Goal: Task Accomplishment & Management: Complete application form

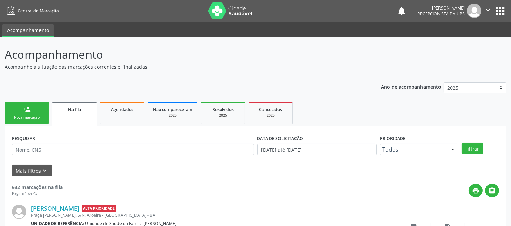
click at [37, 111] on link "person_add Nova marcação" at bounding box center [27, 113] width 44 height 23
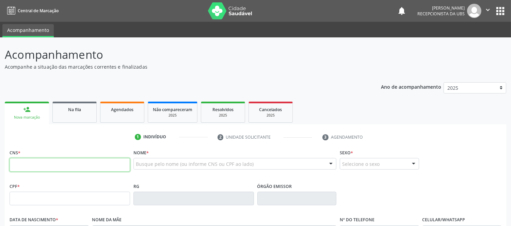
click at [97, 172] on input "text" at bounding box center [70, 165] width 120 height 14
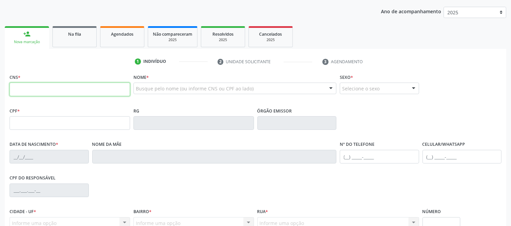
paste input "700 7024 9162 3380"
type input "700 7024 9162 3380"
type input "084.168.395-65"
type input "0[DATE]"
type input "[PERSON_NAME]"
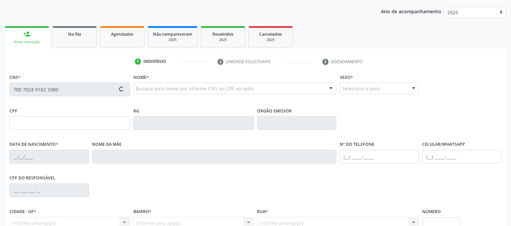
type input "[PHONE_NUMBER]"
type input "290.278.018-43"
type input "S/N"
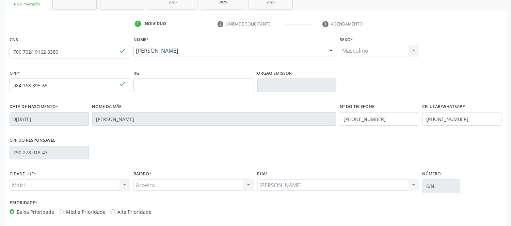
scroll to position [142, 0]
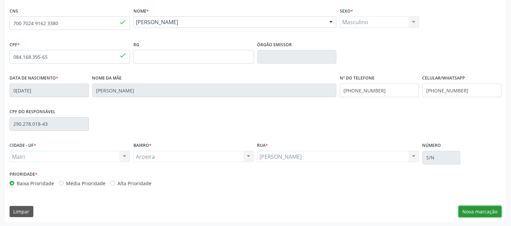
click at [485, 208] on button "Nova marcação" at bounding box center [480, 212] width 43 height 12
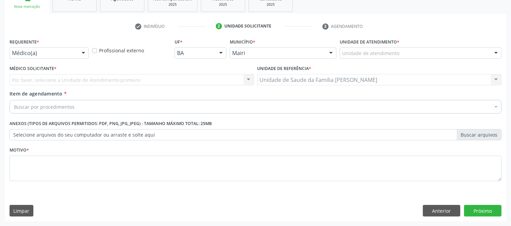
scroll to position [111, 0]
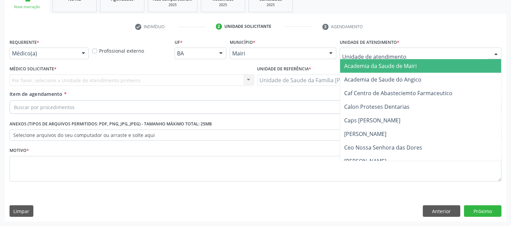
click at [496, 48] on div at bounding box center [496, 54] width 10 height 12
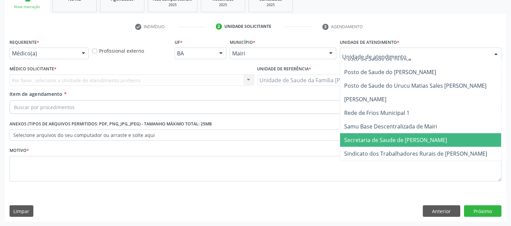
scroll to position [492, 0]
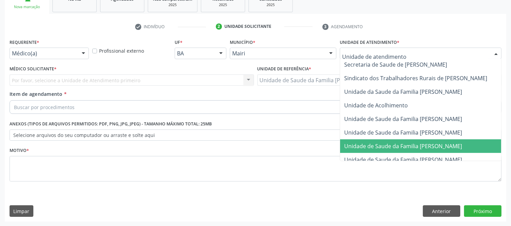
click at [458, 143] on span "Unidade de Saude da Familia [PERSON_NAME]" at bounding box center [403, 146] width 118 height 7
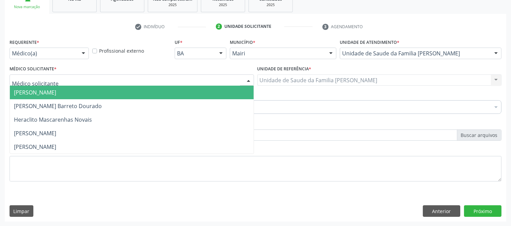
click at [59, 80] on div at bounding box center [132, 81] width 244 height 12
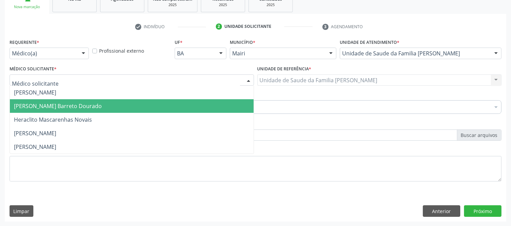
click at [52, 106] on span "[PERSON_NAME] Barreto Dourado" at bounding box center [58, 105] width 88 height 7
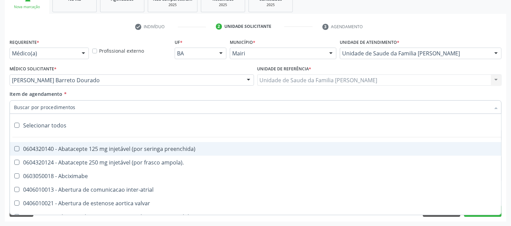
type input "#"
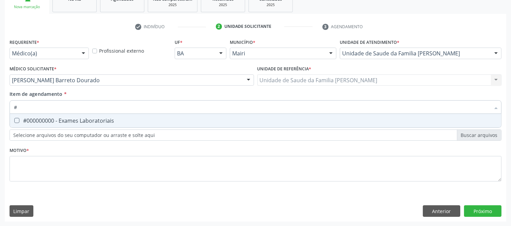
click at [56, 118] on div "#000000000 - Exames Laboratoriais" at bounding box center [255, 120] width 483 height 5
checkbox Laboratoriais "true"
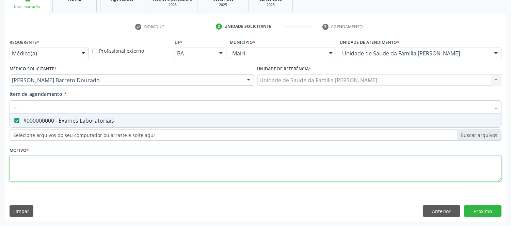
click at [51, 173] on div "Requerente * Médico(a) Médico(a) Enfermeiro(a) Paciente Nenhum resultado encont…" at bounding box center [256, 114] width 492 height 154
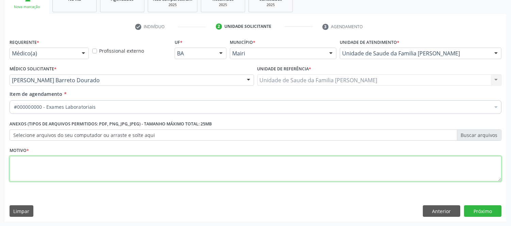
click at [53, 163] on textarea at bounding box center [256, 169] width 492 height 26
type textarea "avaliaçao"
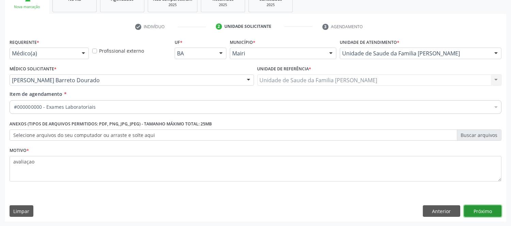
click at [489, 208] on button "Próximo" at bounding box center [482, 212] width 37 height 12
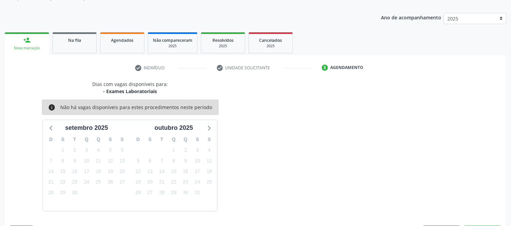
scroll to position [90, 0]
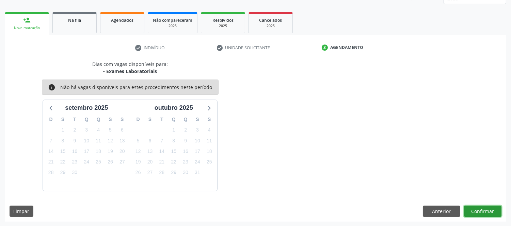
click at [486, 214] on button "Confirmar" at bounding box center [482, 212] width 37 height 12
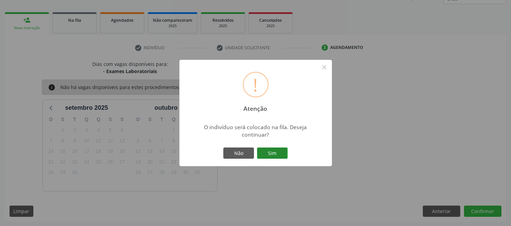
click at [284, 156] on button "Sim" at bounding box center [272, 154] width 31 height 12
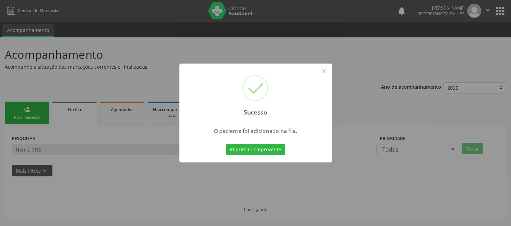
scroll to position [0, 0]
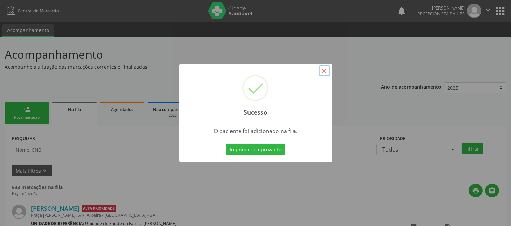
click at [322, 69] on button "×" at bounding box center [325, 71] width 12 height 12
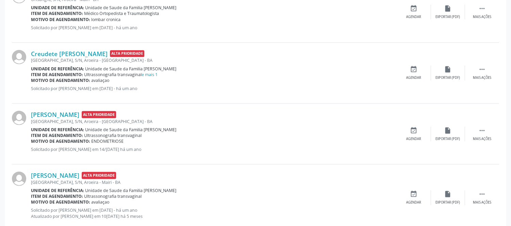
scroll to position [832, 0]
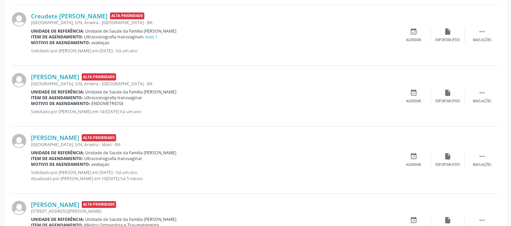
drag, startPoint x: 91, startPoint y: 102, endPoint x: 131, endPoint y: 103, distance: 40.5
click at [131, 103] on div "Motivo de agendamento: ENDOMETRIOSE" at bounding box center [214, 104] width 366 height 6
click at [130, 103] on div "Motivo de agendamento: ENDOMETRIOSE" at bounding box center [214, 104] width 366 height 6
drag, startPoint x: 91, startPoint y: 103, endPoint x: 130, endPoint y: 104, distance: 38.8
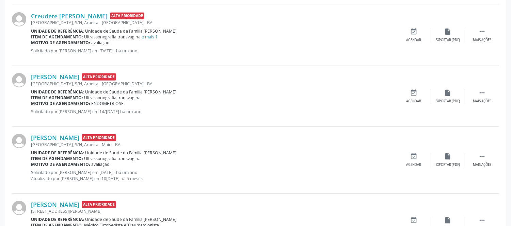
click at [130, 104] on div "Motivo de agendamento: ENDOMETRIOSE" at bounding box center [214, 104] width 366 height 6
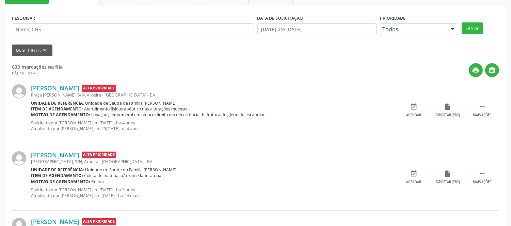
scroll to position [0, 0]
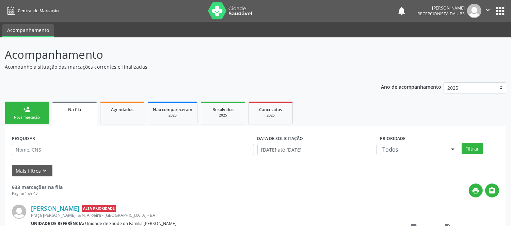
click at [27, 108] on div "person_add" at bounding box center [26, 109] width 7 height 7
click at [29, 111] on div "person_add" at bounding box center [26, 109] width 7 height 7
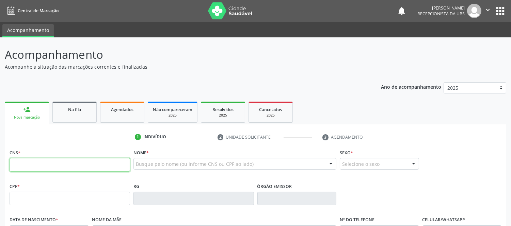
click at [72, 166] on input "text" at bounding box center [70, 165] width 120 height 14
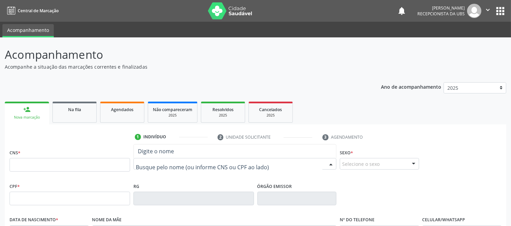
click at [168, 167] on div at bounding box center [234, 164] width 203 height 12
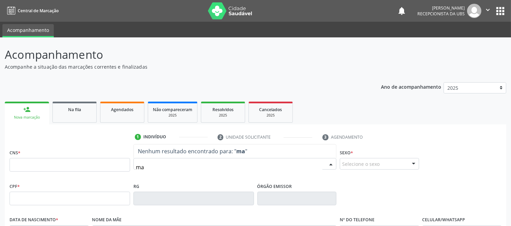
type input "m"
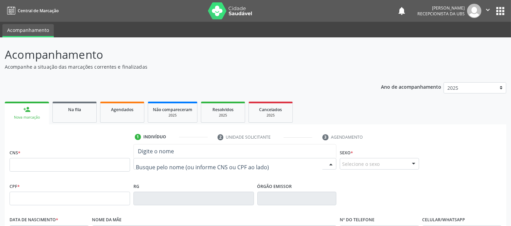
type input "7"
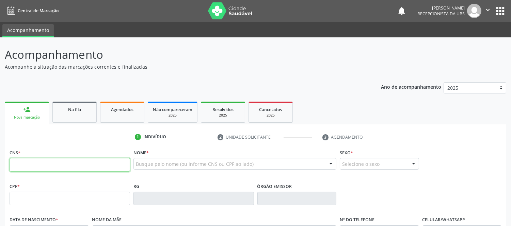
click at [125, 168] on input "text" at bounding box center [70, 165] width 120 height 14
type input "700 5099 6244 2451"
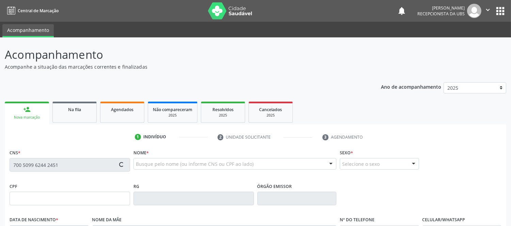
type input "058.118.925-60"
type input "[DATE]"
type input "[PERSON_NAME]"
type input "[PHONE_NUMBER]"
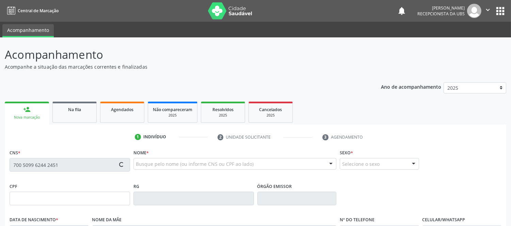
type input "451.652.378-77"
type input "S/N"
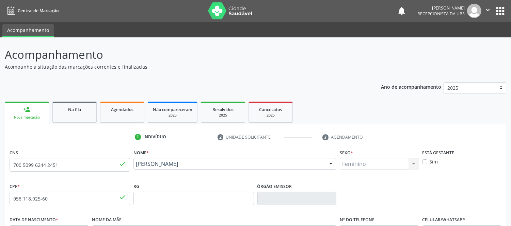
scroll to position [142, 0]
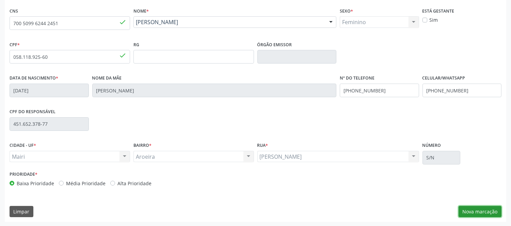
click at [482, 209] on button "Nova marcação" at bounding box center [480, 212] width 43 height 12
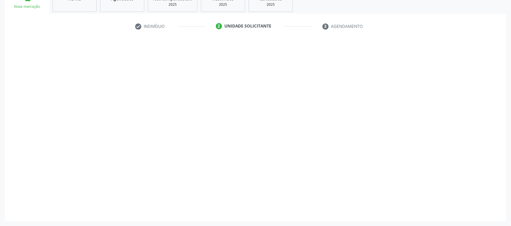
scroll to position [111, 0]
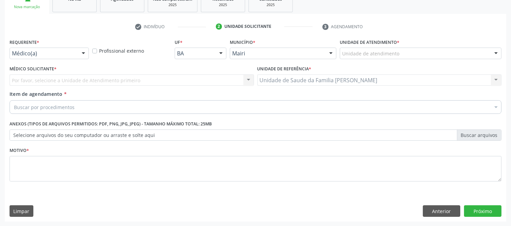
click at [499, 55] on div at bounding box center [496, 54] width 10 height 12
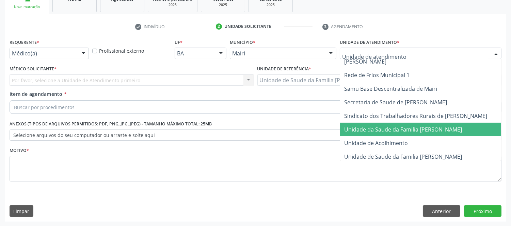
scroll to position [516, 0]
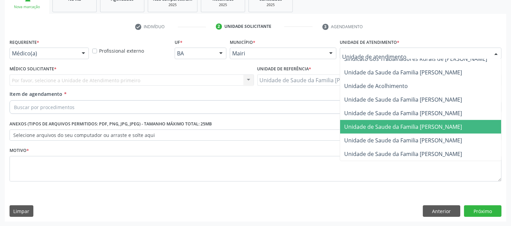
click at [451, 123] on span "Unidade de Saude da Familia [PERSON_NAME]" at bounding box center [403, 126] width 118 height 7
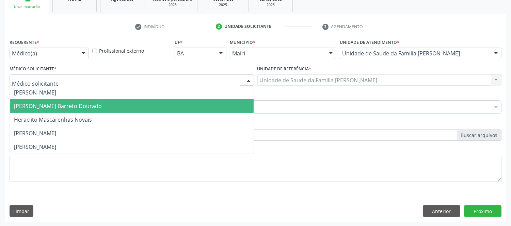
click at [42, 102] on span "[PERSON_NAME] Barreto Dourado" at bounding box center [58, 105] width 88 height 7
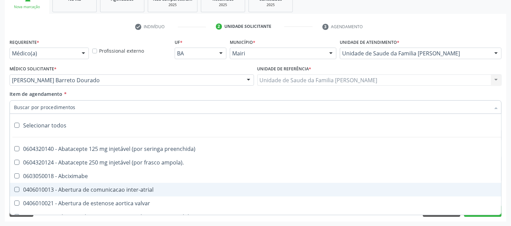
type input "#"
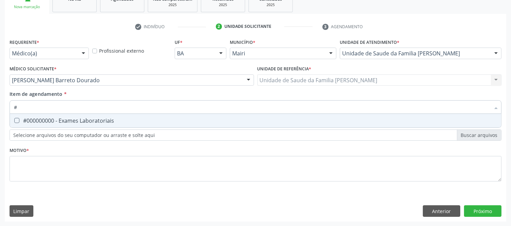
click at [99, 121] on div "#000000000 - Exames Laboratoriais" at bounding box center [255, 120] width 483 height 5
checkbox Laboratoriais "true"
type input "#"
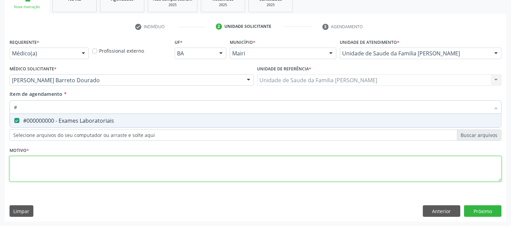
click at [92, 159] on div "Requerente * Médico(a) Médico(a) Enfermeiro(a) Paciente Nenhum resultado encont…" at bounding box center [256, 114] width 492 height 154
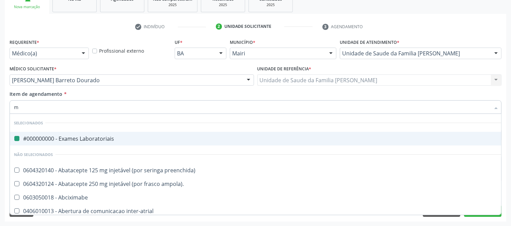
type input "ma"
checkbox Laboratoriais "false"
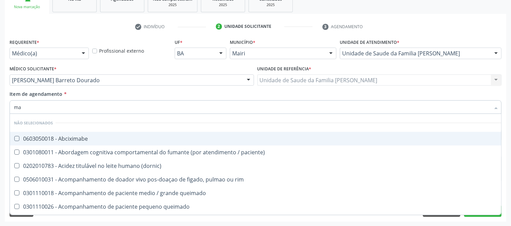
type input "mam"
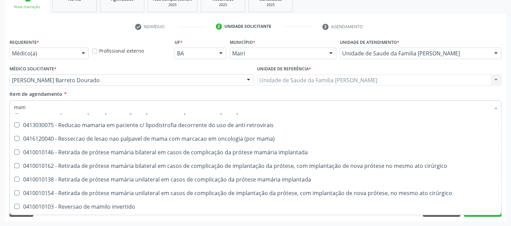
scroll to position [707, 0]
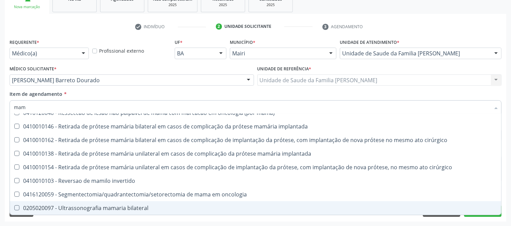
click at [127, 209] on div "0205020097 - Ultrassonografia mamaria bilateral" at bounding box center [255, 208] width 483 height 5
checkbox bilateral "true"
click at [143, 215] on div "Limpar Anterior Próximo" at bounding box center [256, 212] width 492 height 12
checkbox mama "true"
checkbox bilateral "false"
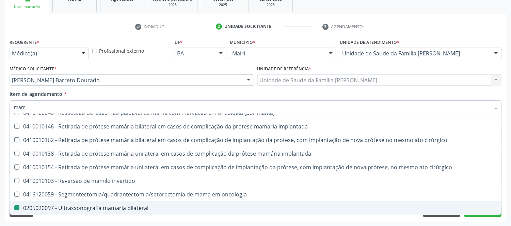
checkbox mama "true"
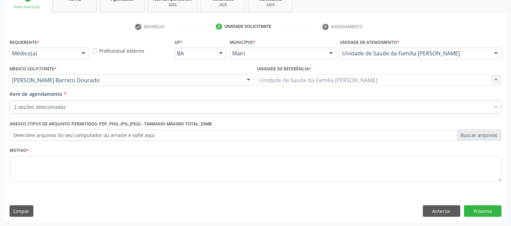
click at [148, 222] on div "Acompanhamento Acompanhe a situação das marcações correntes e finalizadas Relat…" at bounding box center [255, 77] width 511 height 300
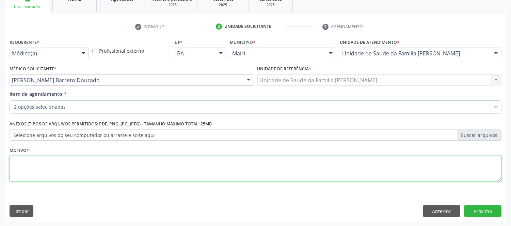
click at [96, 175] on textarea at bounding box center [256, 169] width 492 height 26
click at [117, 163] on textarea at bounding box center [256, 169] width 492 height 26
type textarea "cid n 63"
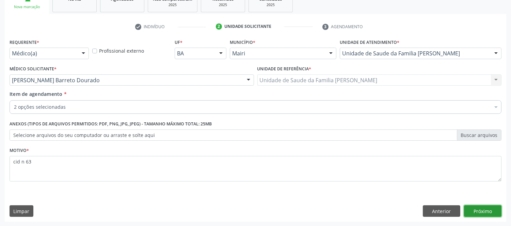
click at [500, 214] on button "Próximo" at bounding box center [482, 212] width 37 height 12
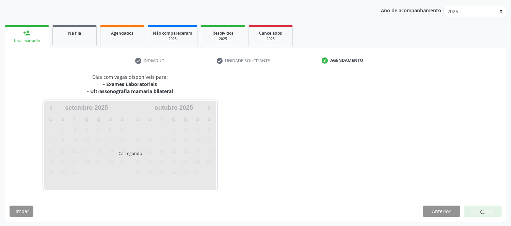
scroll to position [97, 0]
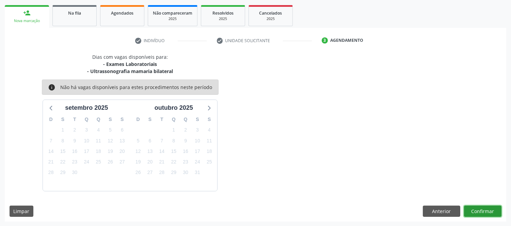
click at [498, 209] on button "Confirmar" at bounding box center [482, 212] width 37 height 12
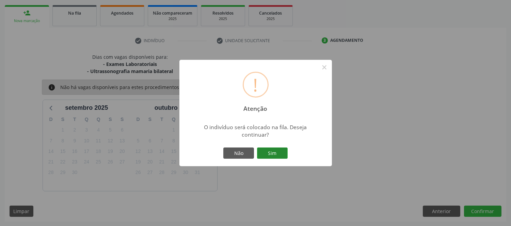
click at [268, 155] on button "Sim" at bounding box center [272, 154] width 31 height 12
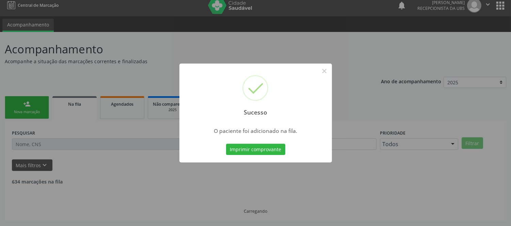
scroll to position [0, 0]
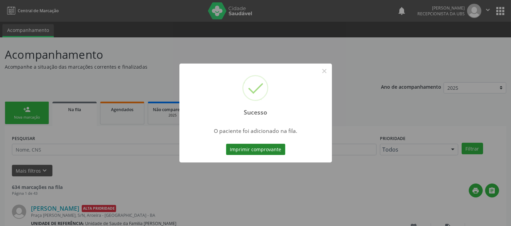
click at [273, 150] on button "Imprimir comprovante" at bounding box center [255, 150] width 59 height 12
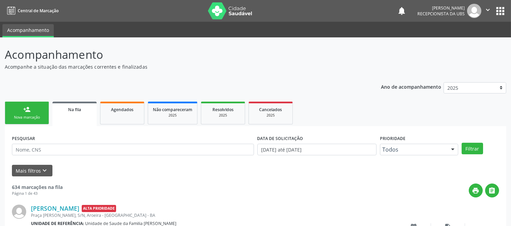
click at [33, 116] on div "Nova marcação" at bounding box center [27, 117] width 34 height 5
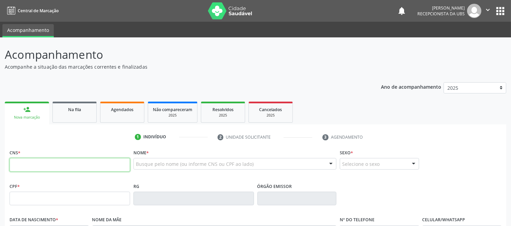
click at [62, 162] on input "text" at bounding box center [70, 165] width 120 height 14
click at [86, 163] on input "text" at bounding box center [70, 165] width 120 height 14
type input "702 4015 7491 4720"
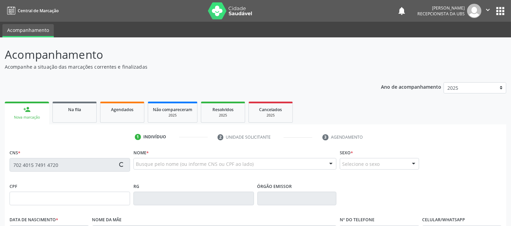
type input "600.122.775-68"
type input "2[DATE]"
type input "[PERSON_NAME]"
type input "[PHONE_NUMBER]"
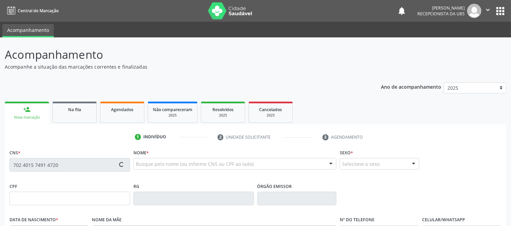
type input "030.046.168-23"
type input "S/N"
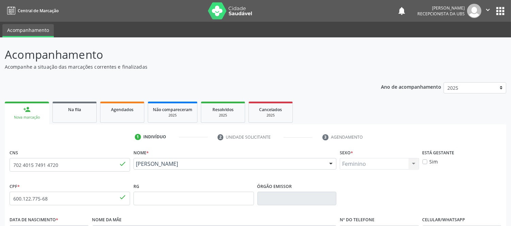
scroll to position [142, 0]
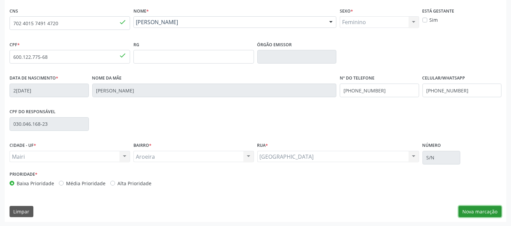
click at [493, 212] on button "Nova marcação" at bounding box center [480, 212] width 43 height 12
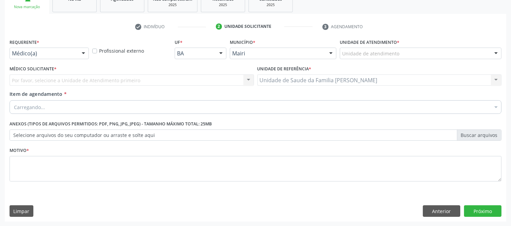
click at [496, 52] on div at bounding box center [496, 54] width 10 height 12
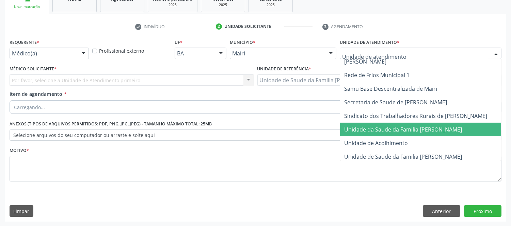
scroll to position [516, 0]
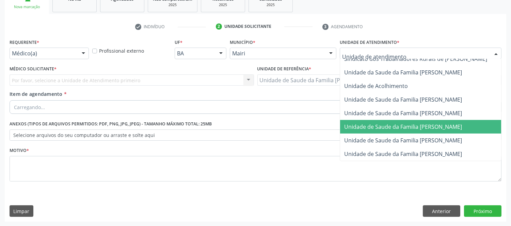
click at [441, 123] on span "Unidade de Saude da Familia [PERSON_NAME]" at bounding box center [403, 126] width 118 height 7
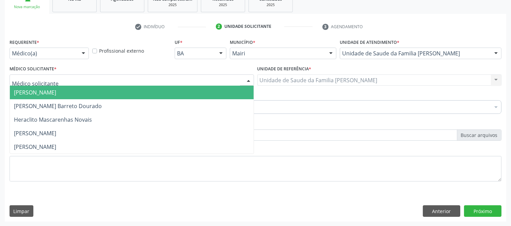
click at [102, 80] on div at bounding box center [132, 81] width 244 height 12
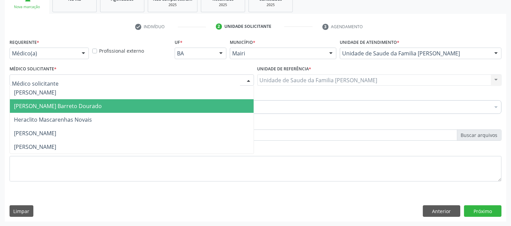
click at [27, 108] on span "[PERSON_NAME] Barreto Dourado" at bounding box center [58, 105] width 88 height 7
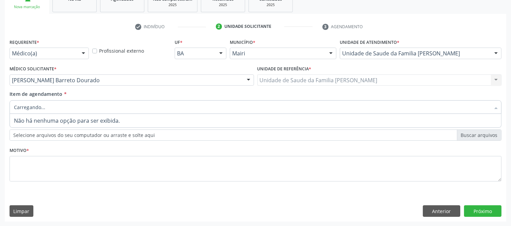
type input "#"
click at [55, 107] on input "#" at bounding box center [252, 107] width 476 height 14
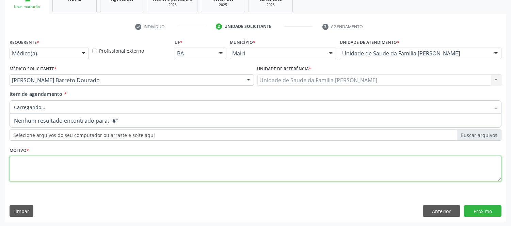
click at [56, 167] on textarea at bounding box center [256, 169] width 492 height 26
click at [55, 168] on textarea at bounding box center [256, 169] width 492 height 26
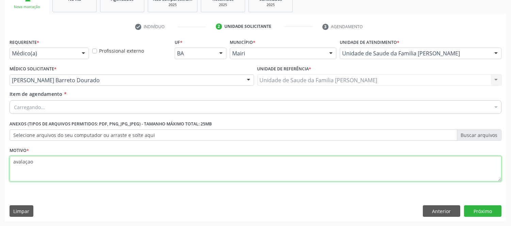
click at [33, 162] on textarea "avalaçao" at bounding box center [256, 169] width 492 height 26
click at [34, 162] on textarea "avalaçao" at bounding box center [256, 169] width 492 height 26
click at [32, 163] on textarea "avalaçao" at bounding box center [256, 169] width 492 height 26
type textarea "a"
type textarea "avaliaçao"
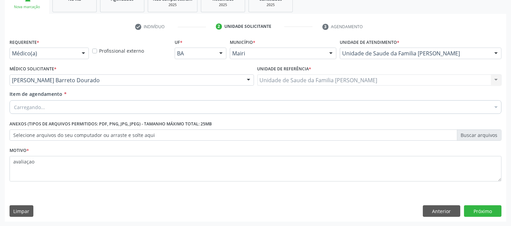
click at [144, 107] on div "Carregando..." at bounding box center [256, 107] width 492 height 14
click at [65, 104] on input "Item de agendamento *" at bounding box center [252, 107] width 476 height 14
type input "#"
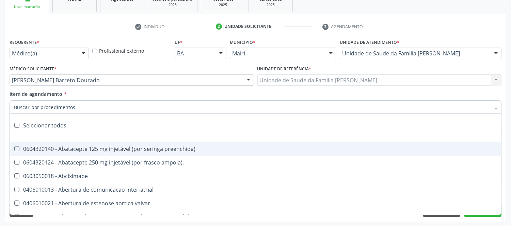
type input "#"
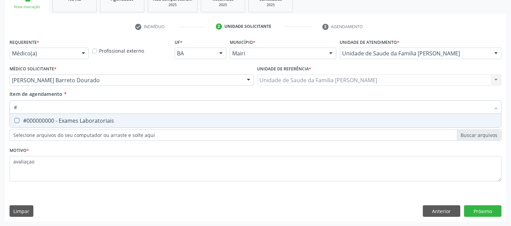
click at [79, 120] on div "#000000000 - Exames Laboratoriais" at bounding box center [255, 120] width 483 height 5
checkbox Laboratoriais "true"
click at [484, 212] on div "Requerente * Médico(a) Médico(a) Enfermeiro(a) Paciente Nenhum resultado encont…" at bounding box center [255, 129] width 501 height 185
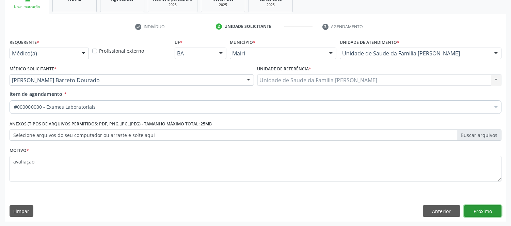
click at [487, 208] on button "Próximo" at bounding box center [482, 212] width 37 height 12
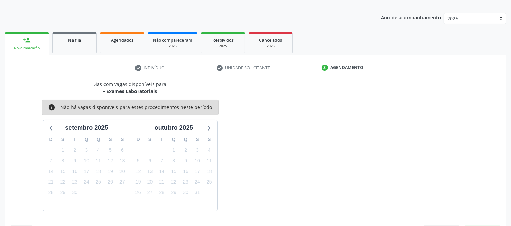
scroll to position [90, 0]
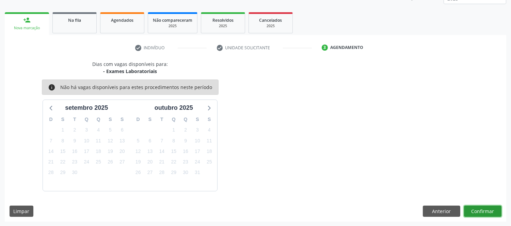
click at [483, 209] on button "Confirmar" at bounding box center [482, 212] width 37 height 12
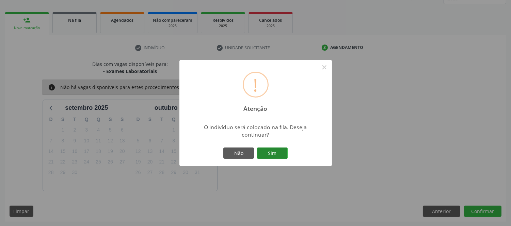
click at [266, 150] on button "Sim" at bounding box center [272, 154] width 31 height 12
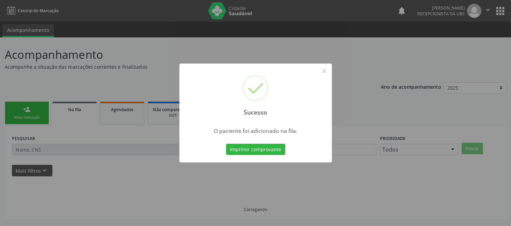
scroll to position [0, 0]
